Goal: Task Accomplishment & Management: Use online tool/utility

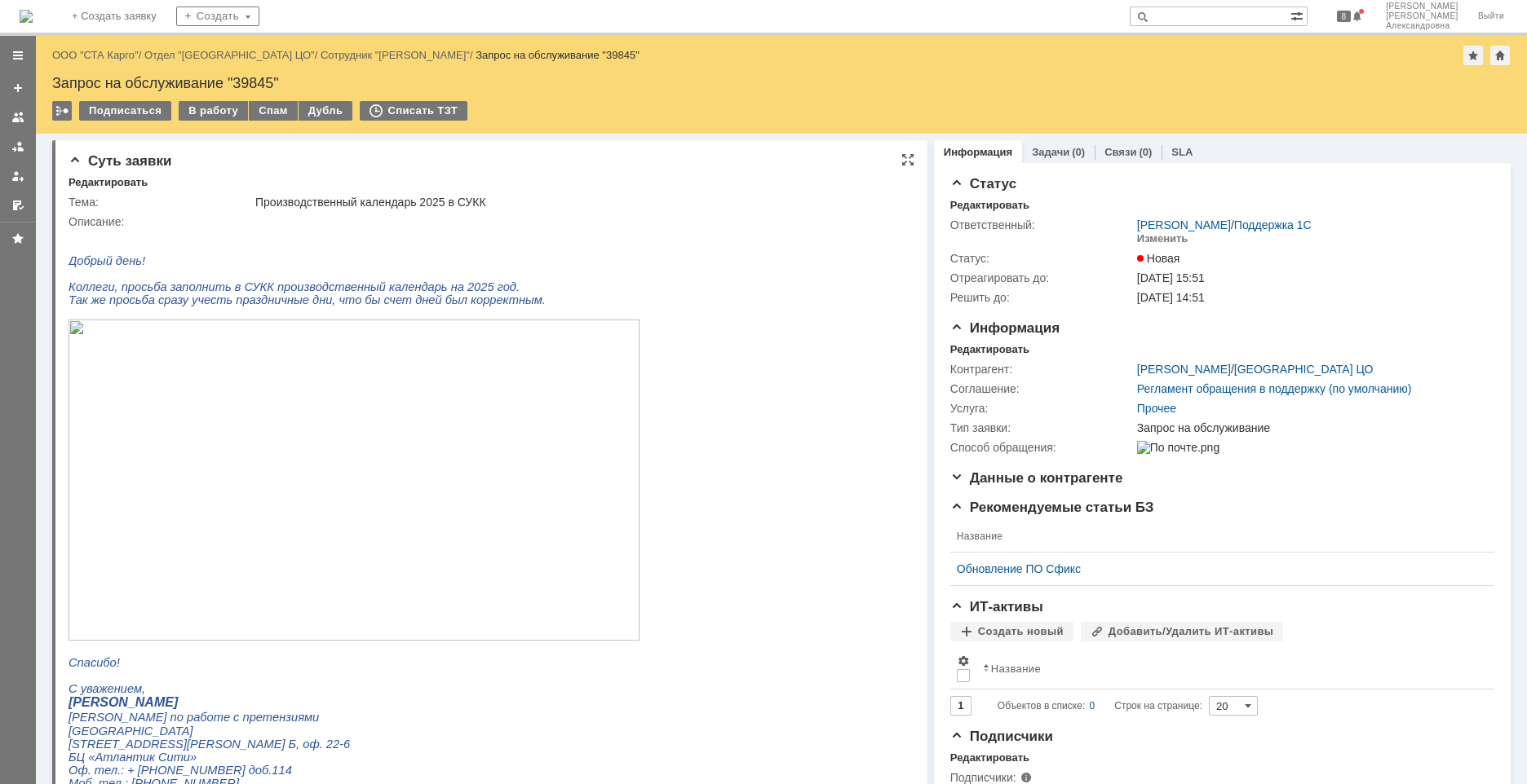
click at [351, 421] on img at bounding box center [354, 480] width 571 height 321
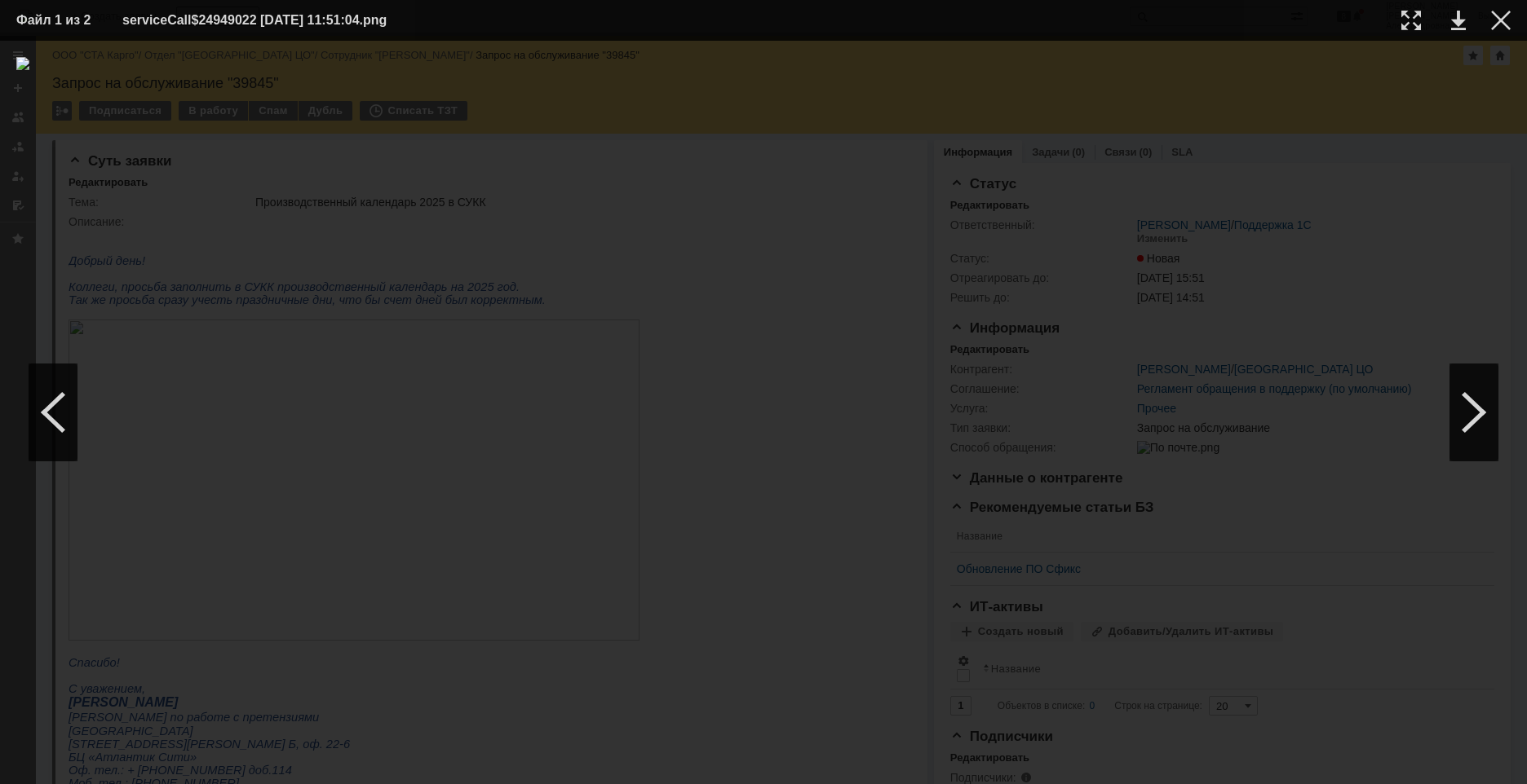
click at [1074, 329] on img at bounding box center [763, 412] width 1494 height 711
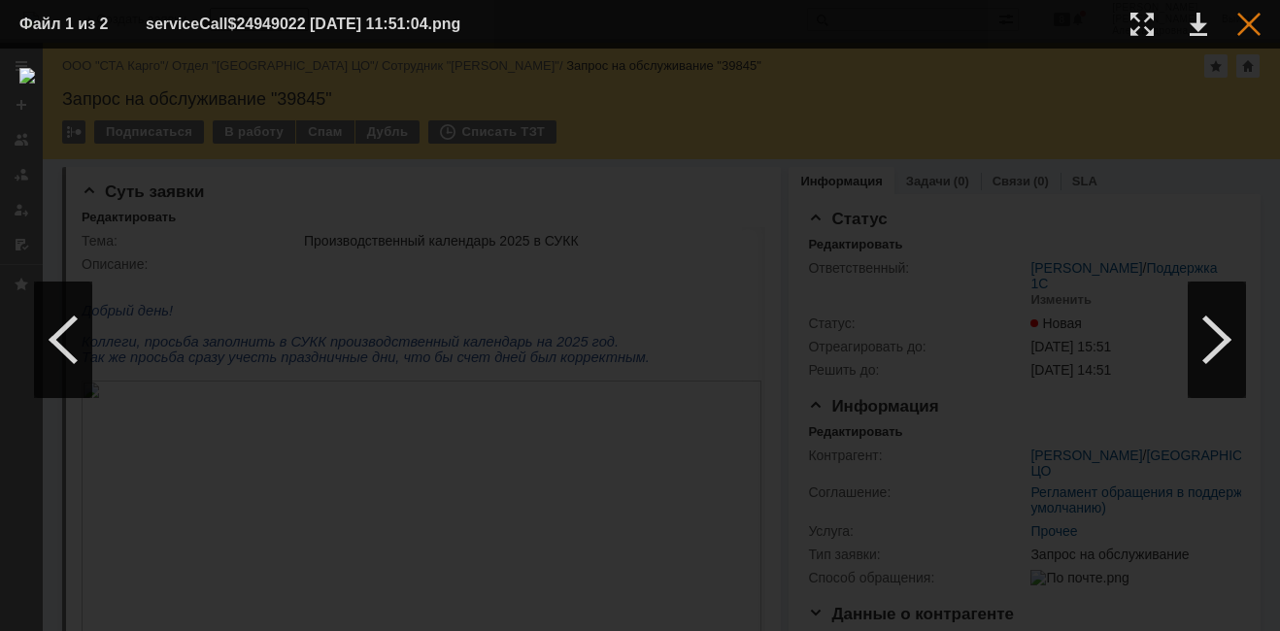
click at [1254, 16] on div at bounding box center [1248, 24] width 23 height 23
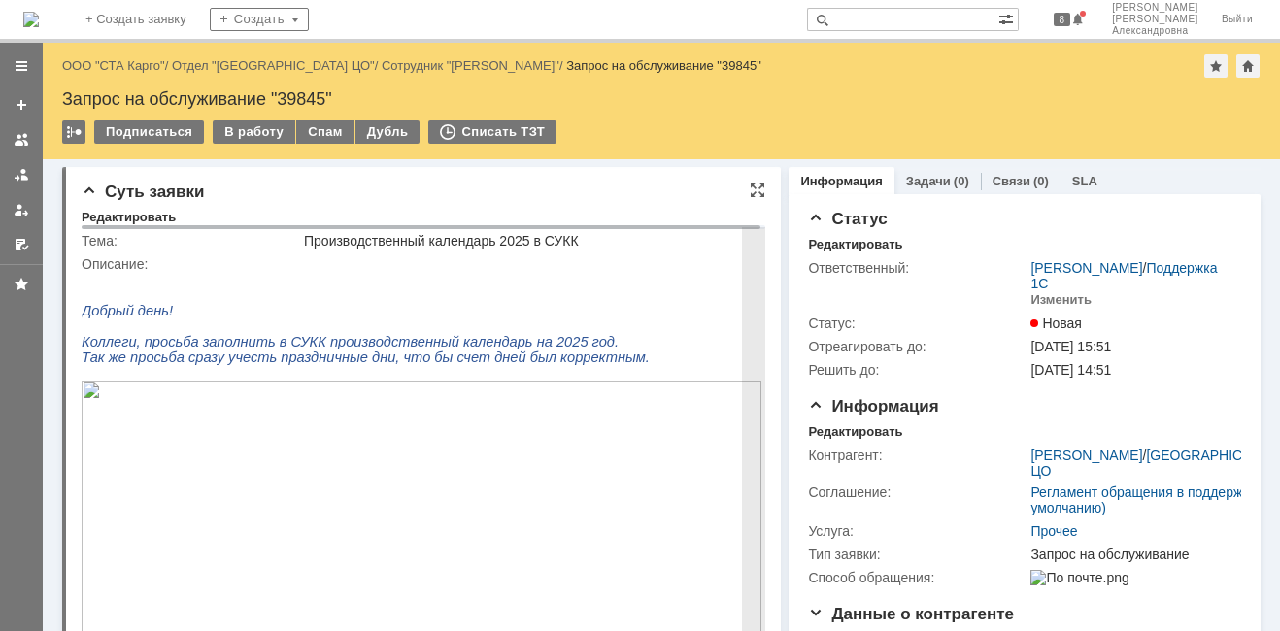
click at [491, 577] on img at bounding box center [422, 572] width 680 height 383
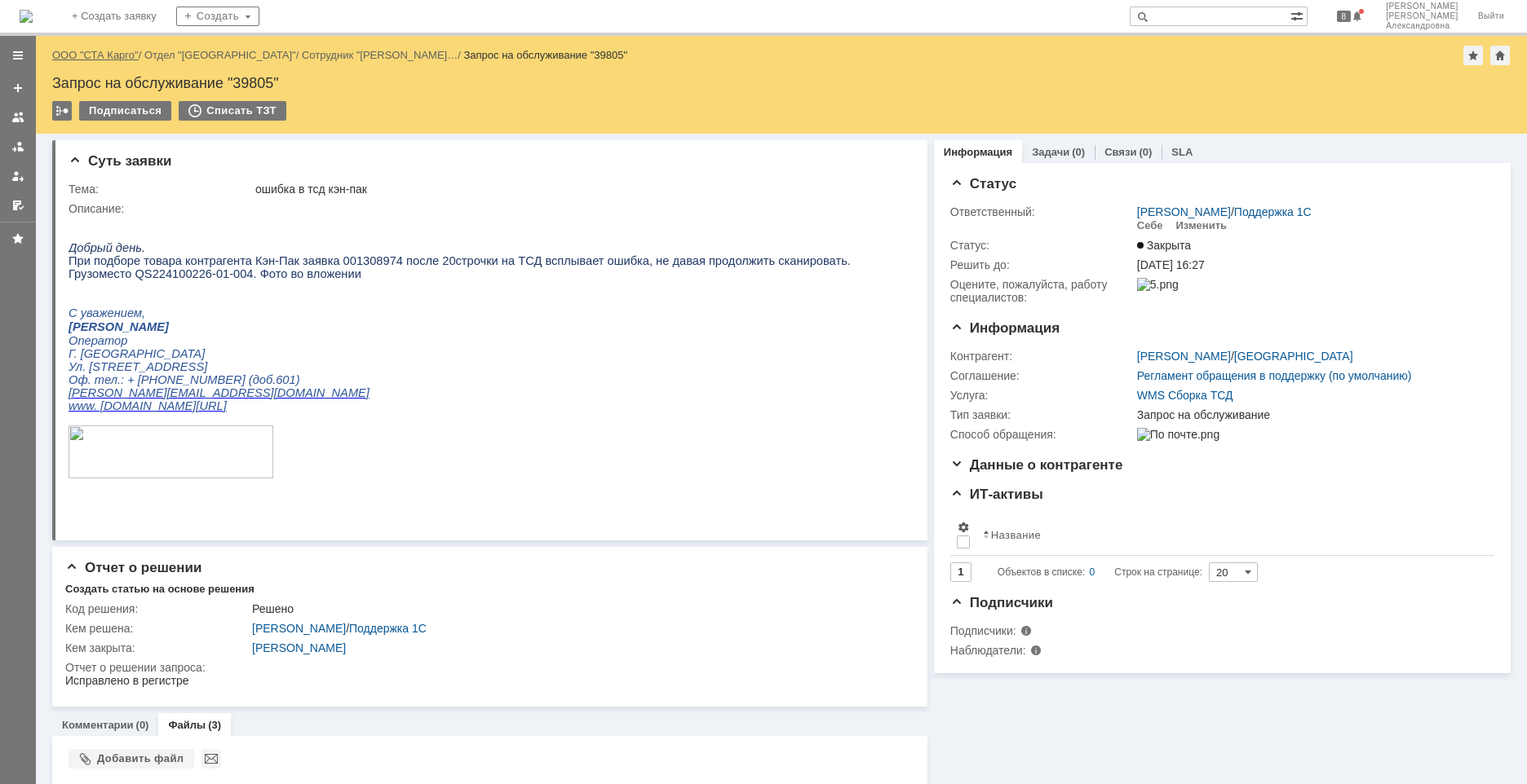
click at [110, 51] on link "ООО "СТА Карго"" at bounding box center [95, 55] width 87 height 13
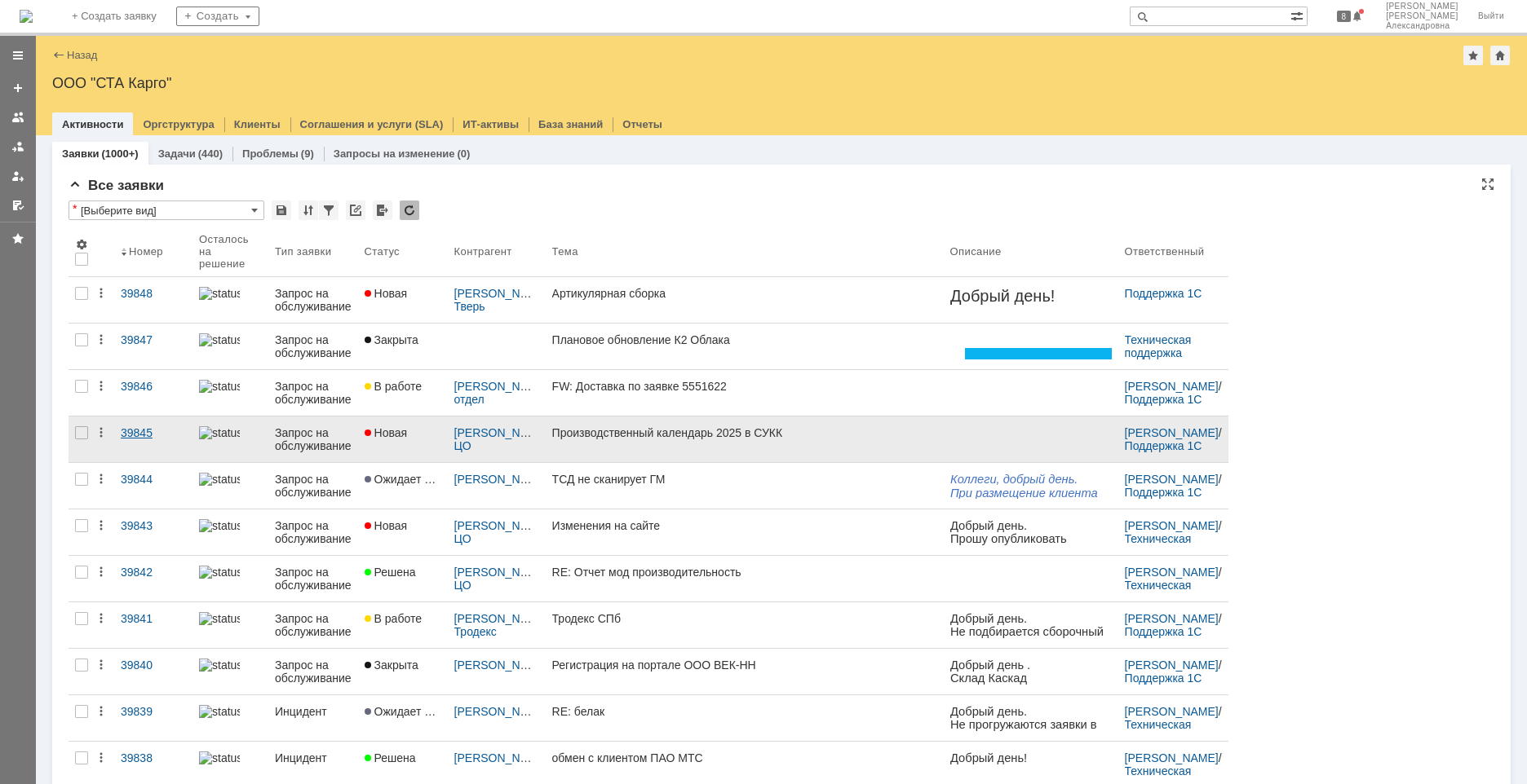
click at [149, 449] on link "39845" at bounding box center [153, 439] width 78 height 45
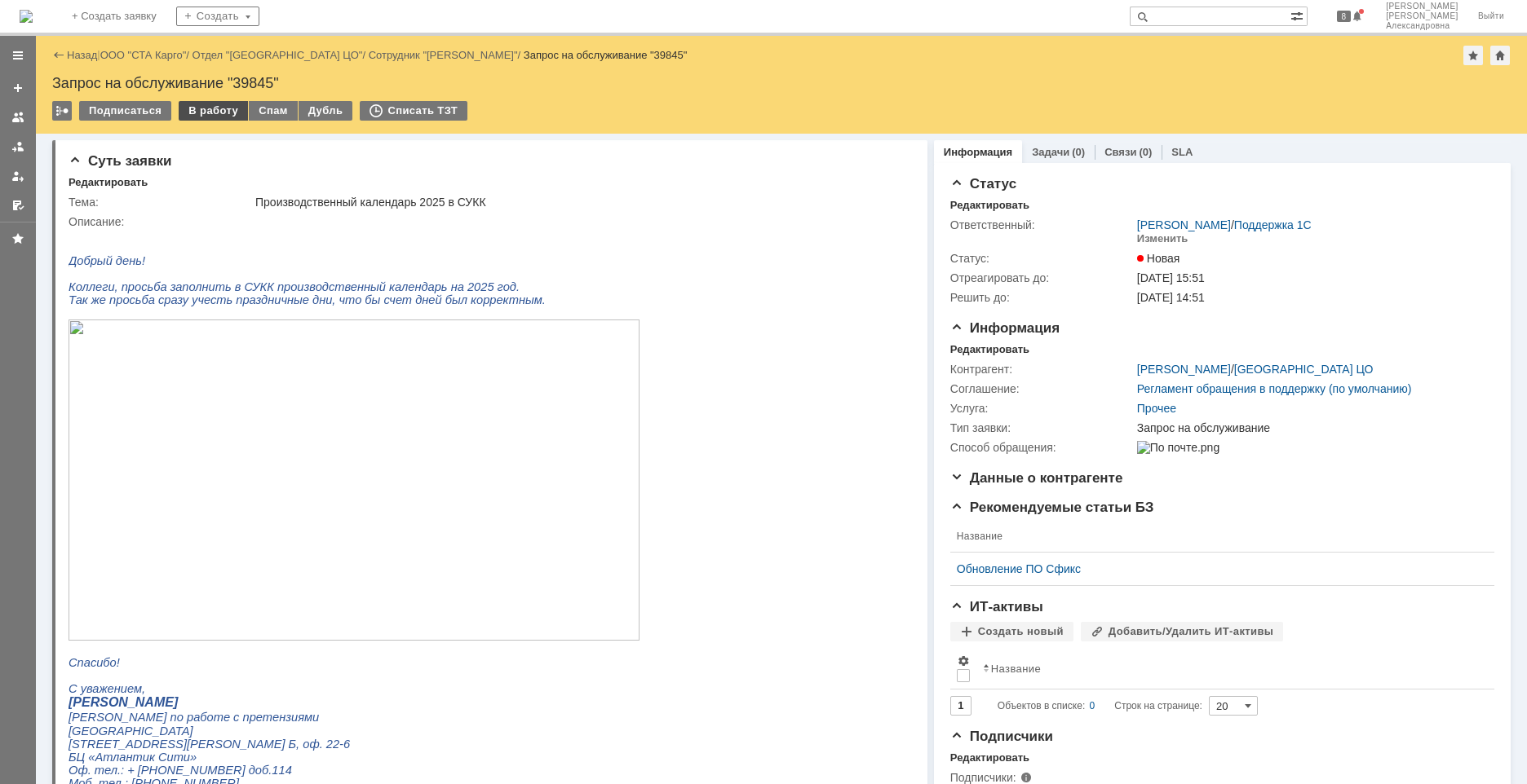
click at [214, 113] on div "В работу" at bounding box center [213, 110] width 70 height 19
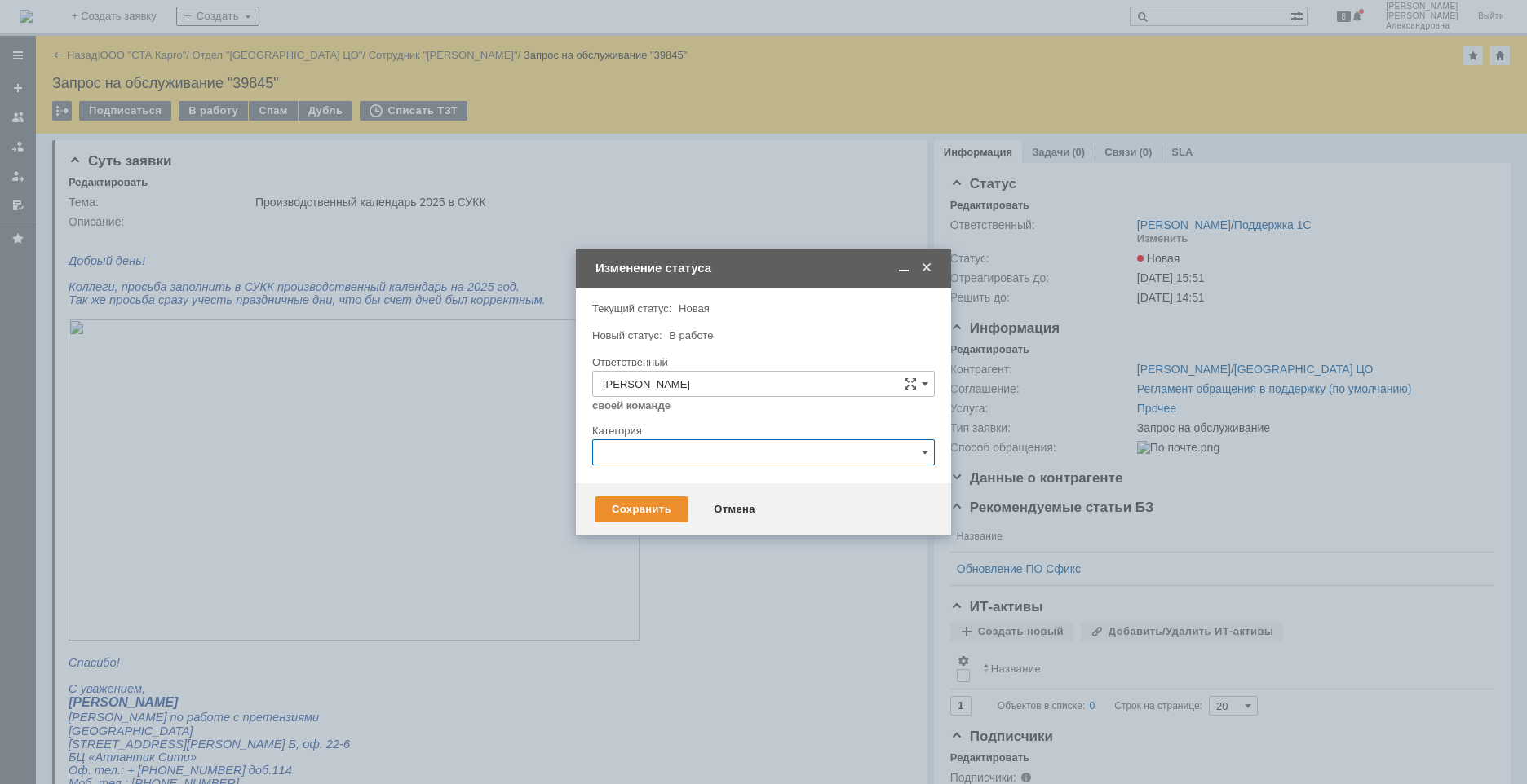
click at [638, 455] on input "text" at bounding box center [764, 452] width 343 height 26
click at [644, 542] on span "Изменение" at bounding box center [764, 536] width 322 height 13
type input "Изменение"
click at [648, 506] on div "Сохранить" at bounding box center [642, 509] width 92 height 26
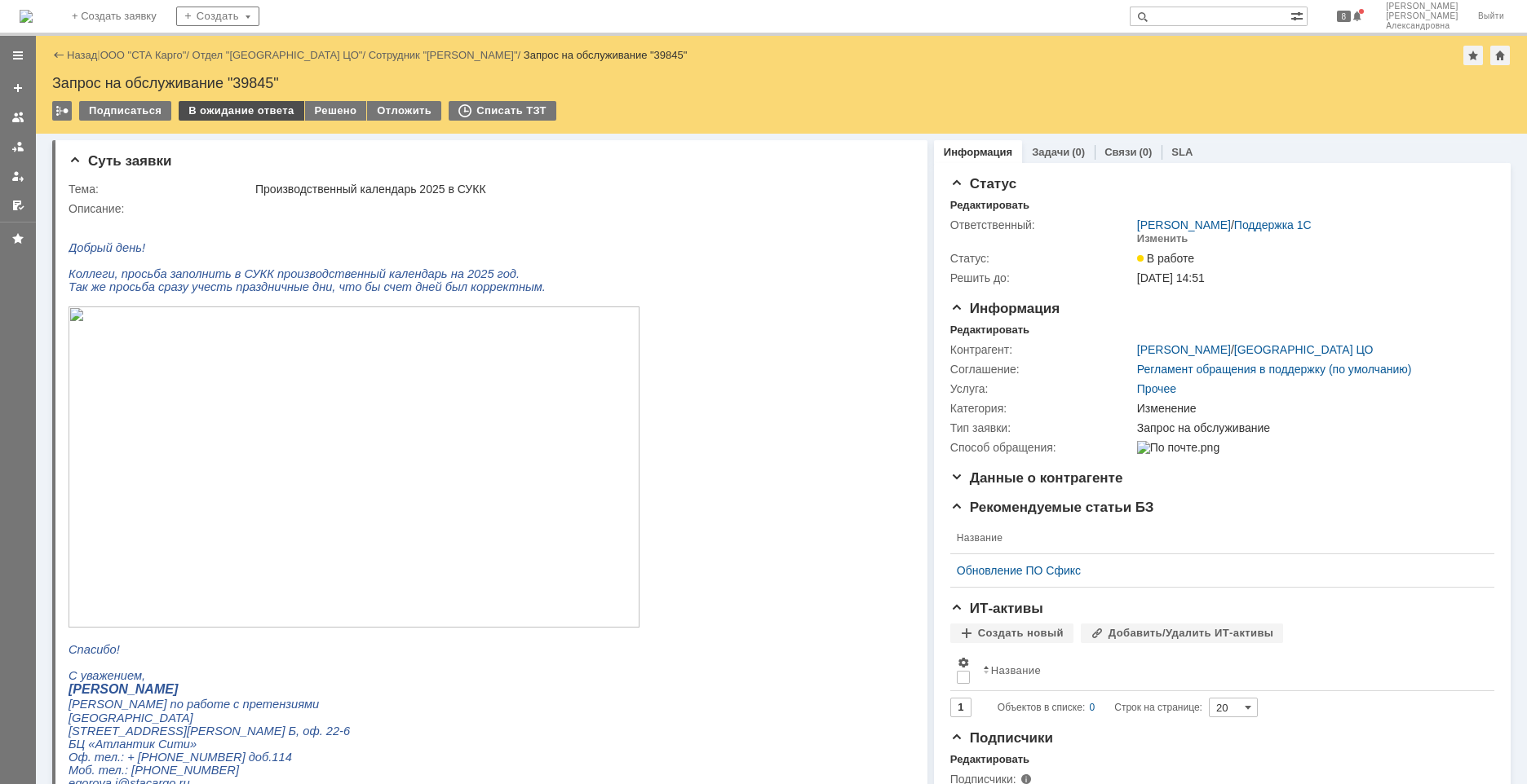
click at [262, 115] on div "В ожидание ответа" at bounding box center [241, 110] width 125 height 19
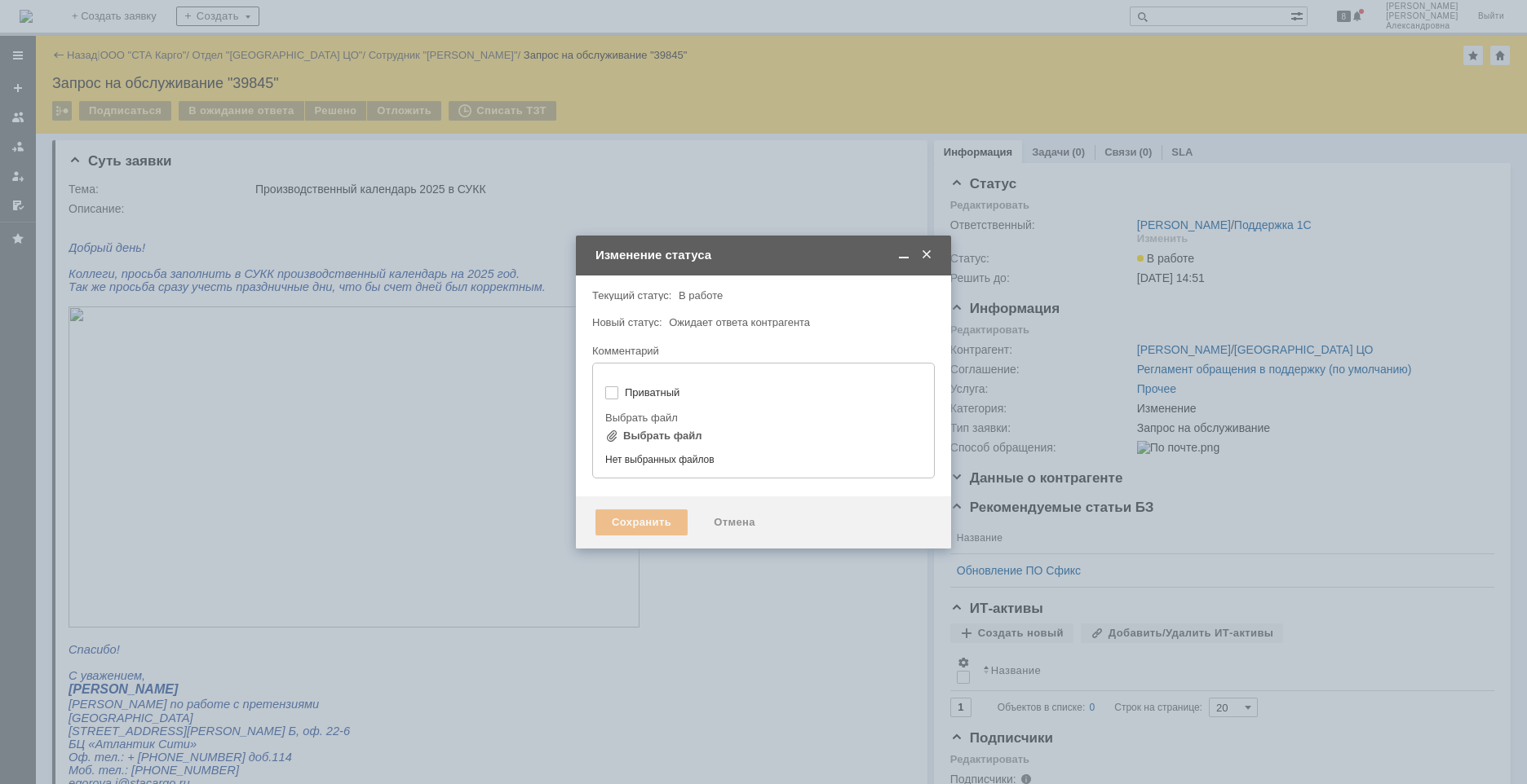
type input "[не указано]"
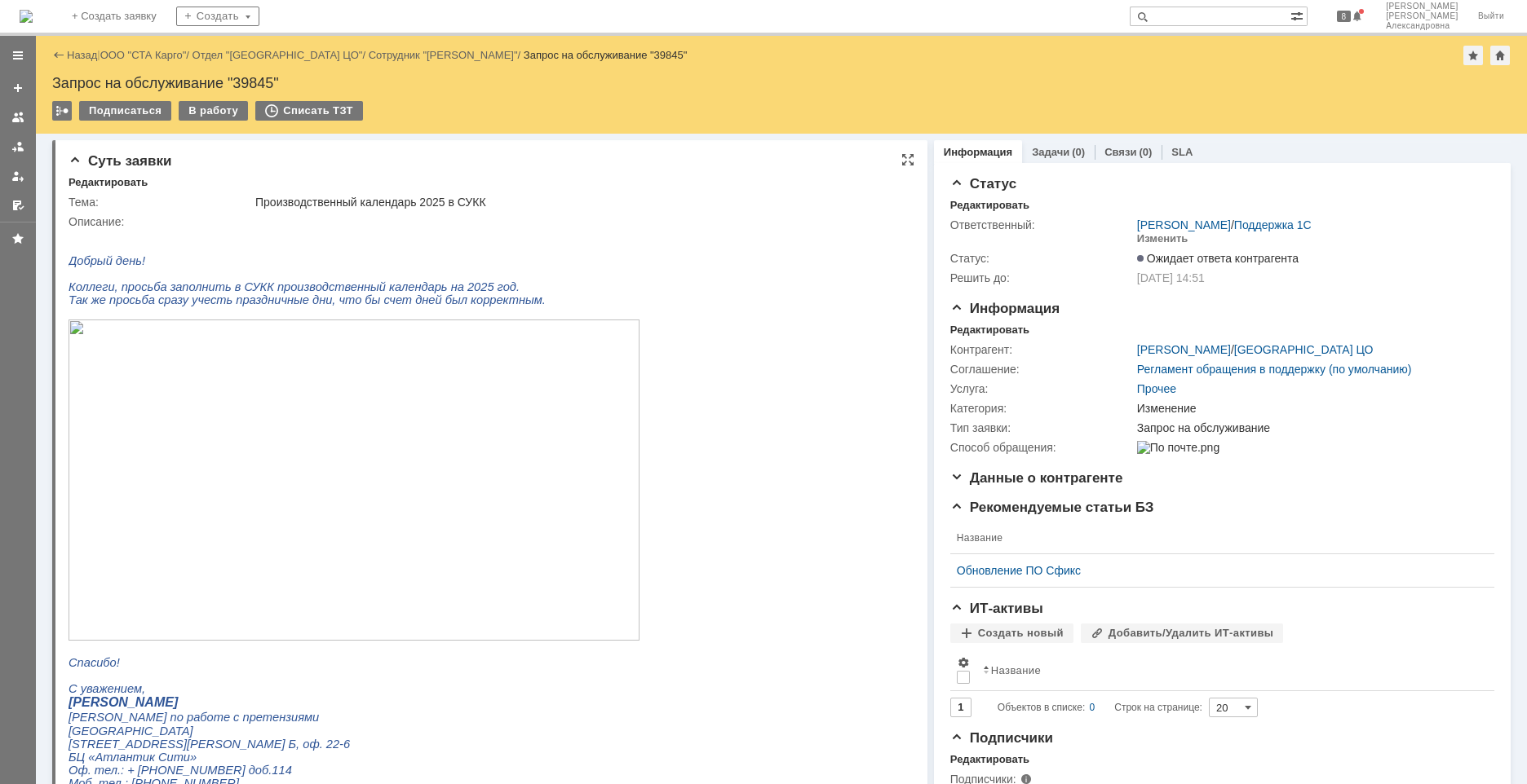
click at [244, 448] on img at bounding box center [354, 480] width 571 height 321
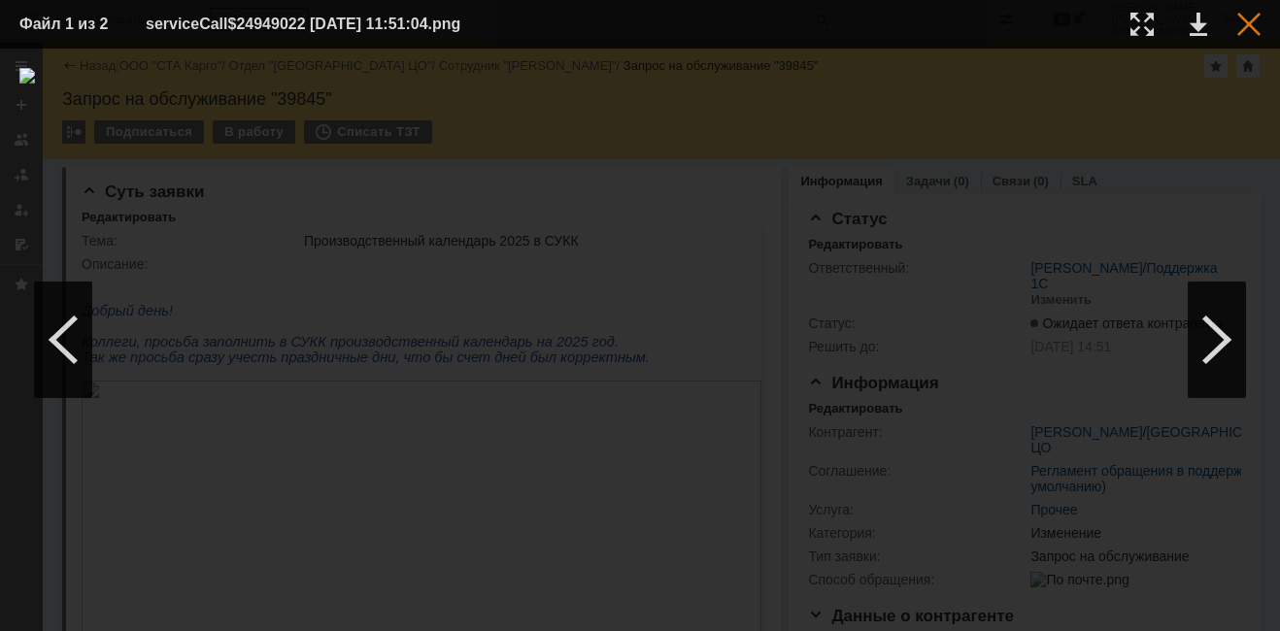
click at [1247, 17] on div at bounding box center [1248, 24] width 23 height 23
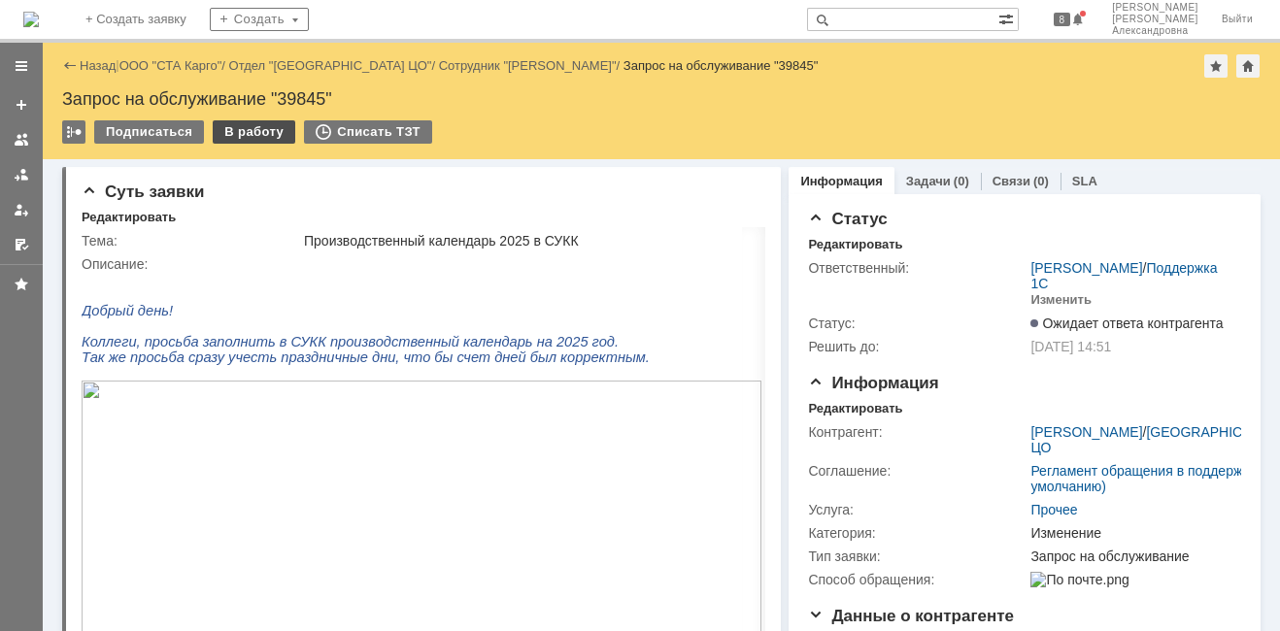
click at [239, 134] on div "В работу" at bounding box center [254, 131] width 83 height 23
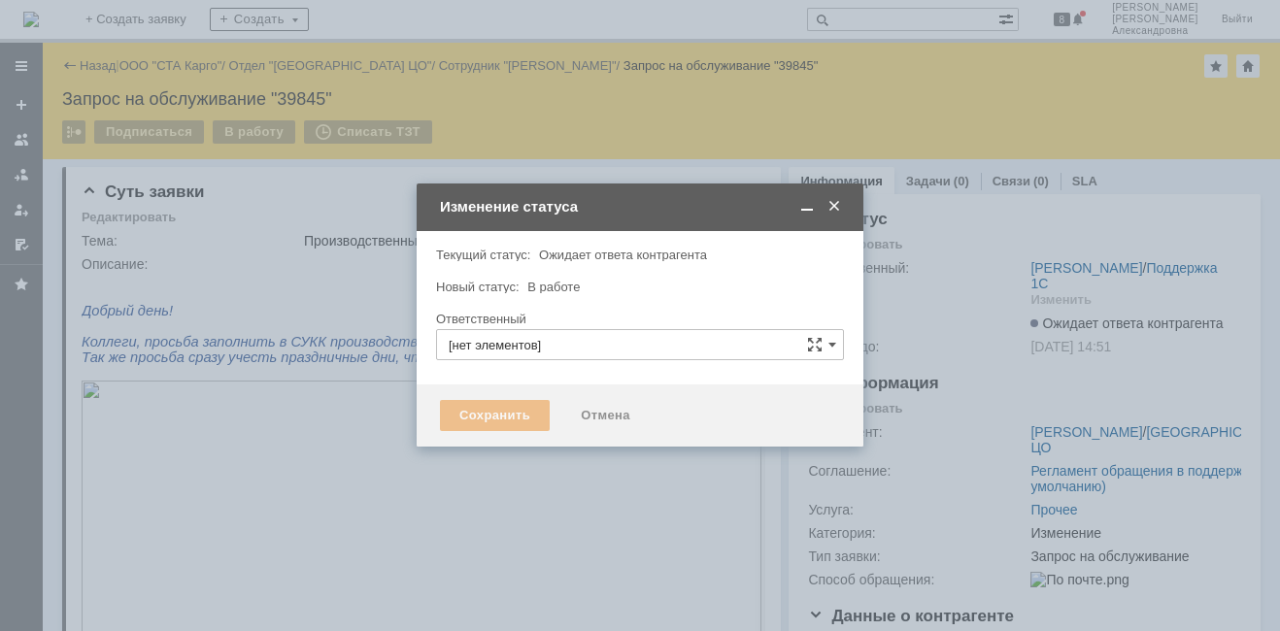
type input "[PERSON_NAME]"
type input "Изменение"
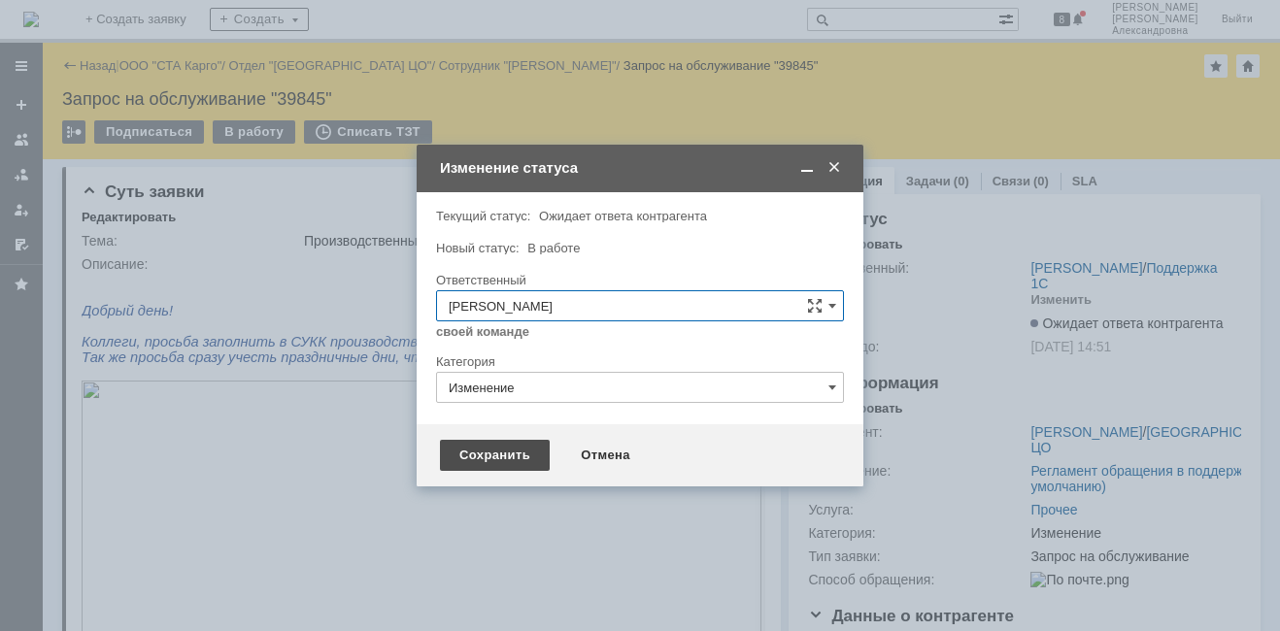
click at [520, 465] on div "Сохранить" at bounding box center [495, 455] width 110 height 31
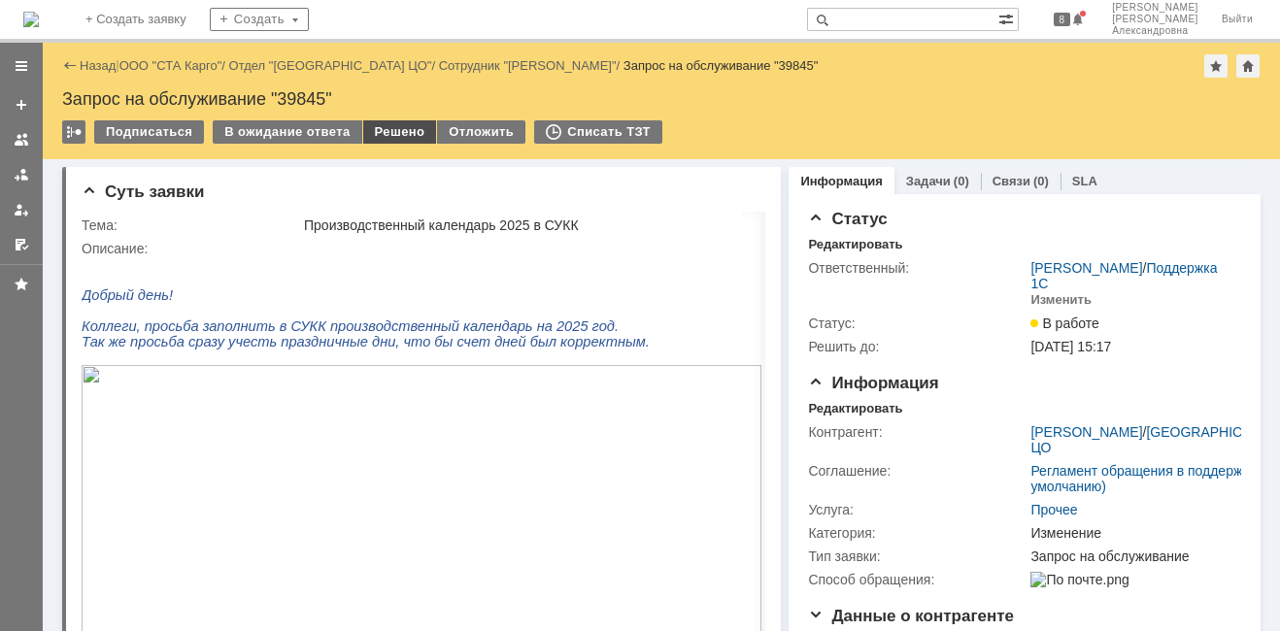
click at [406, 131] on div "Решено" at bounding box center [400, 131] width 74 height 23
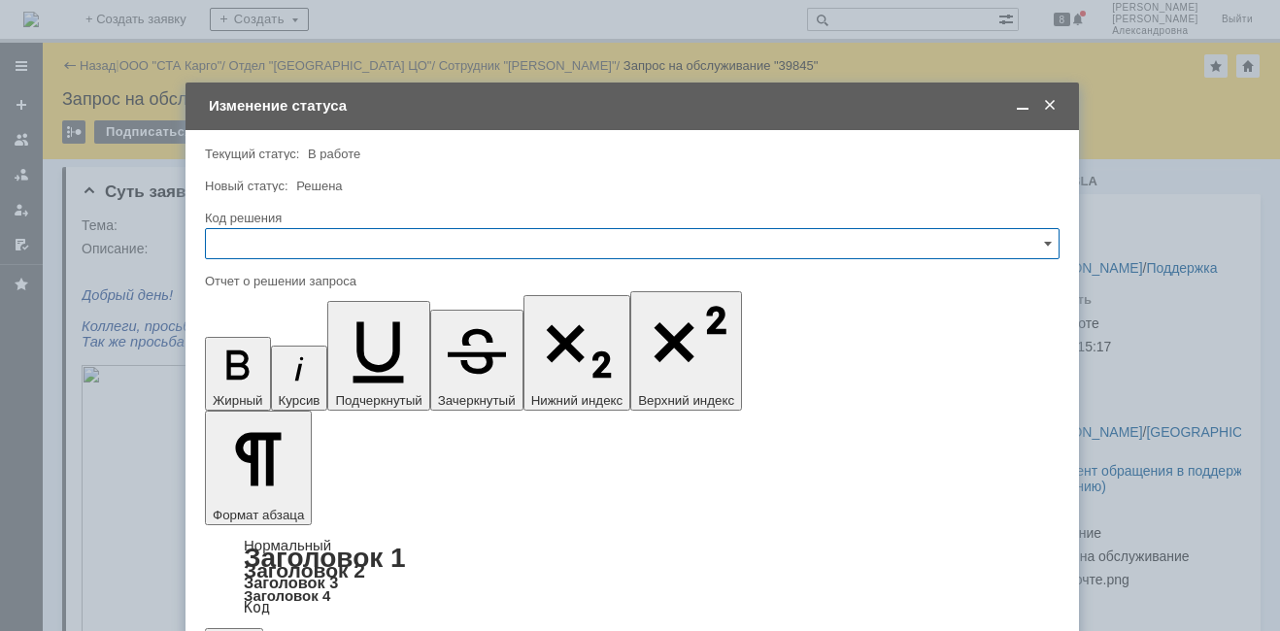
click at [288, 245] on input "text" at bounding box center [632, 243] width 855 height 31
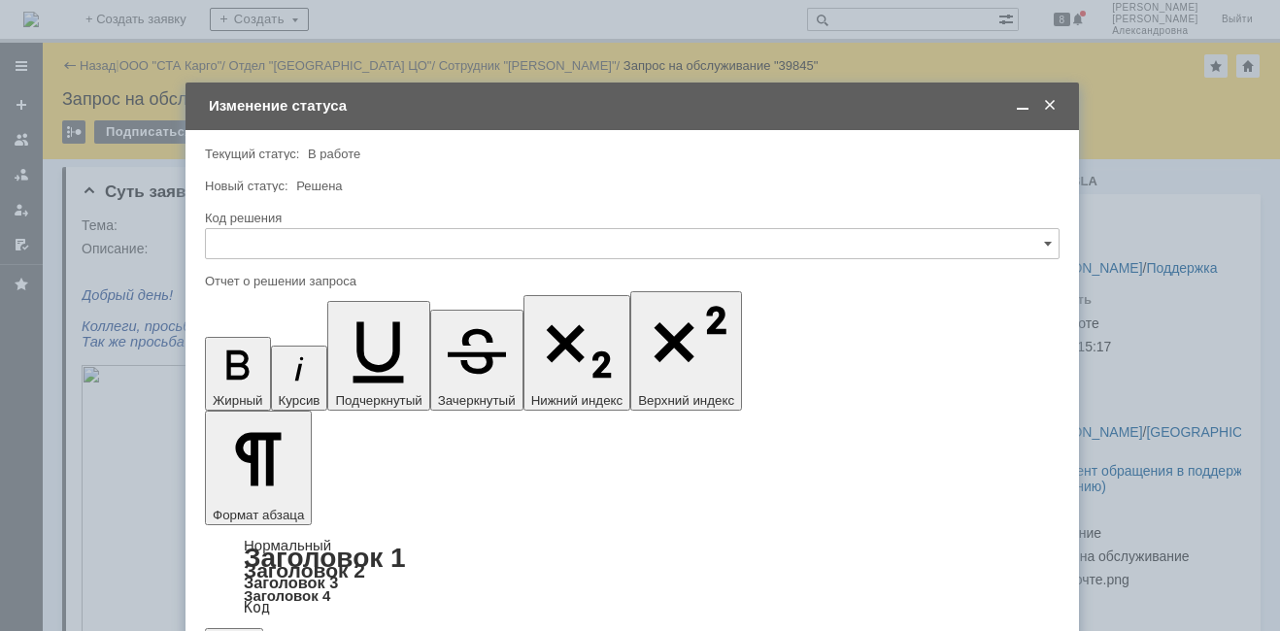
click at [256, 509] on span "Решено" at bounding box center [632, 504] width 829 height 16
type input "Решено"
